Goal: Task Accomplishment & Management: Manage account settings

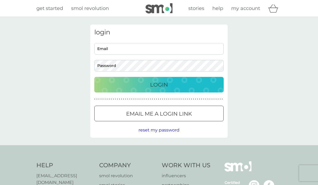
click at [162, 48] on input "Email" at bounding box center [158, 49] width 129 height 12
type input "vsaul2004@hotmail.com"
click at [161, 83] on p "Login" at bounding box center [159, 85] width 18 height 9
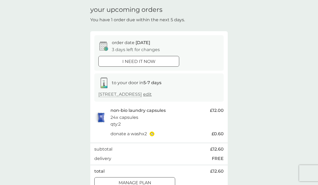
scroll to position [19, 0]
click at [145, 179] on p "Manage plan" at bounding box center [134, 182] width 33 height 7
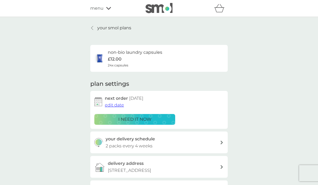
click at [114, 104] on span "edit date" at bounding box center [114, 105] width 19 height 5
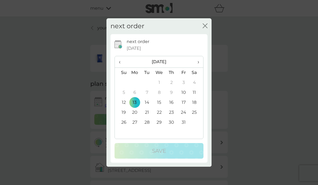
click at [135, 123] on td "27" at bounding box center [134, 123] width 12 height 10
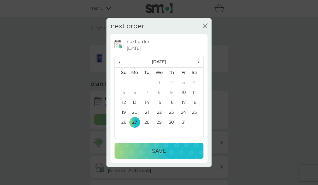
click at [163, 152] on p "Save" at bounding box center [159, 151] width 14 height 9
